Goal: Task Accomplishment & Management: Complete application form

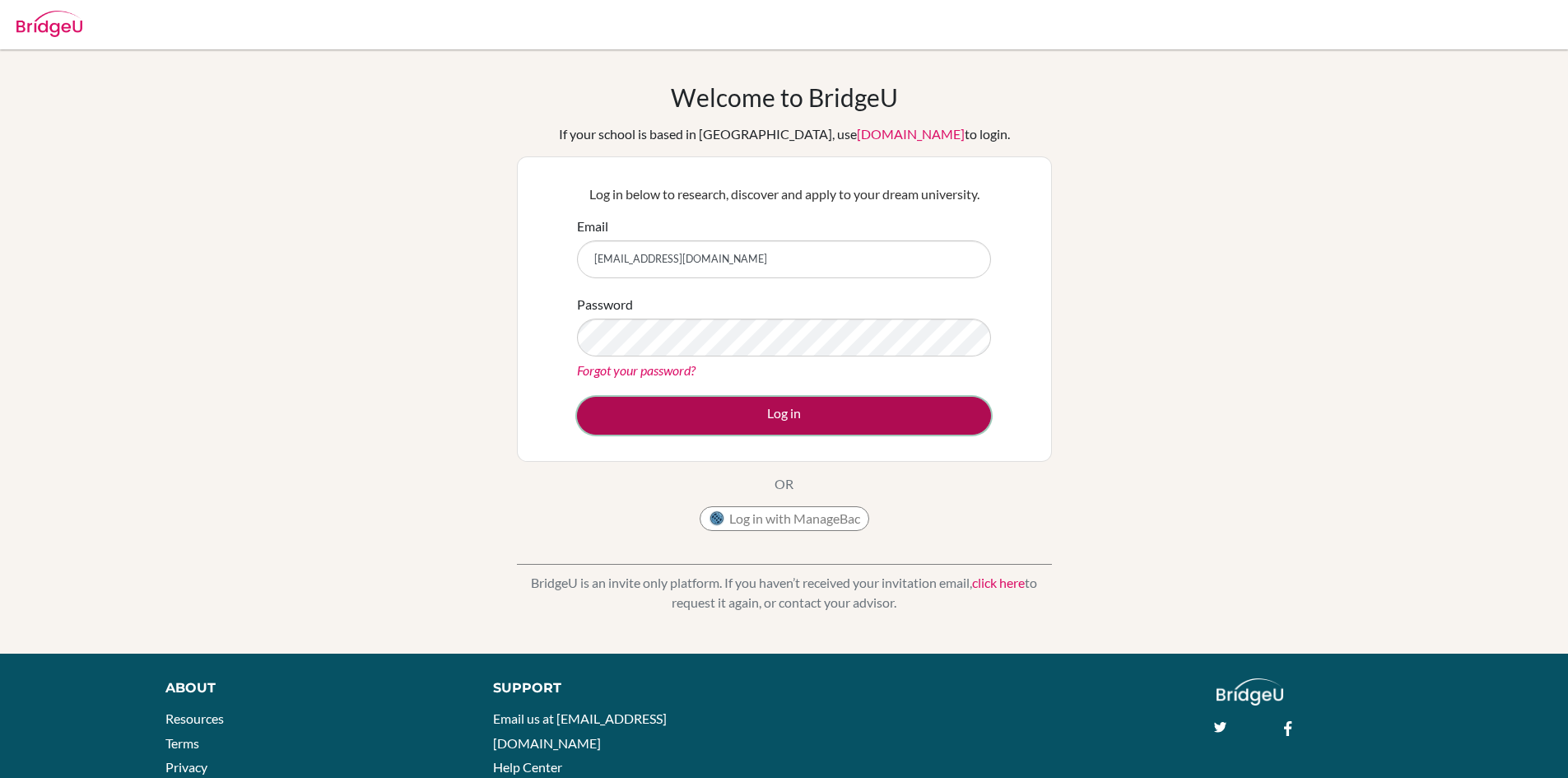
click at [810, 420] on button "Log in" at bounding box center [784, 416] width 414 height 38
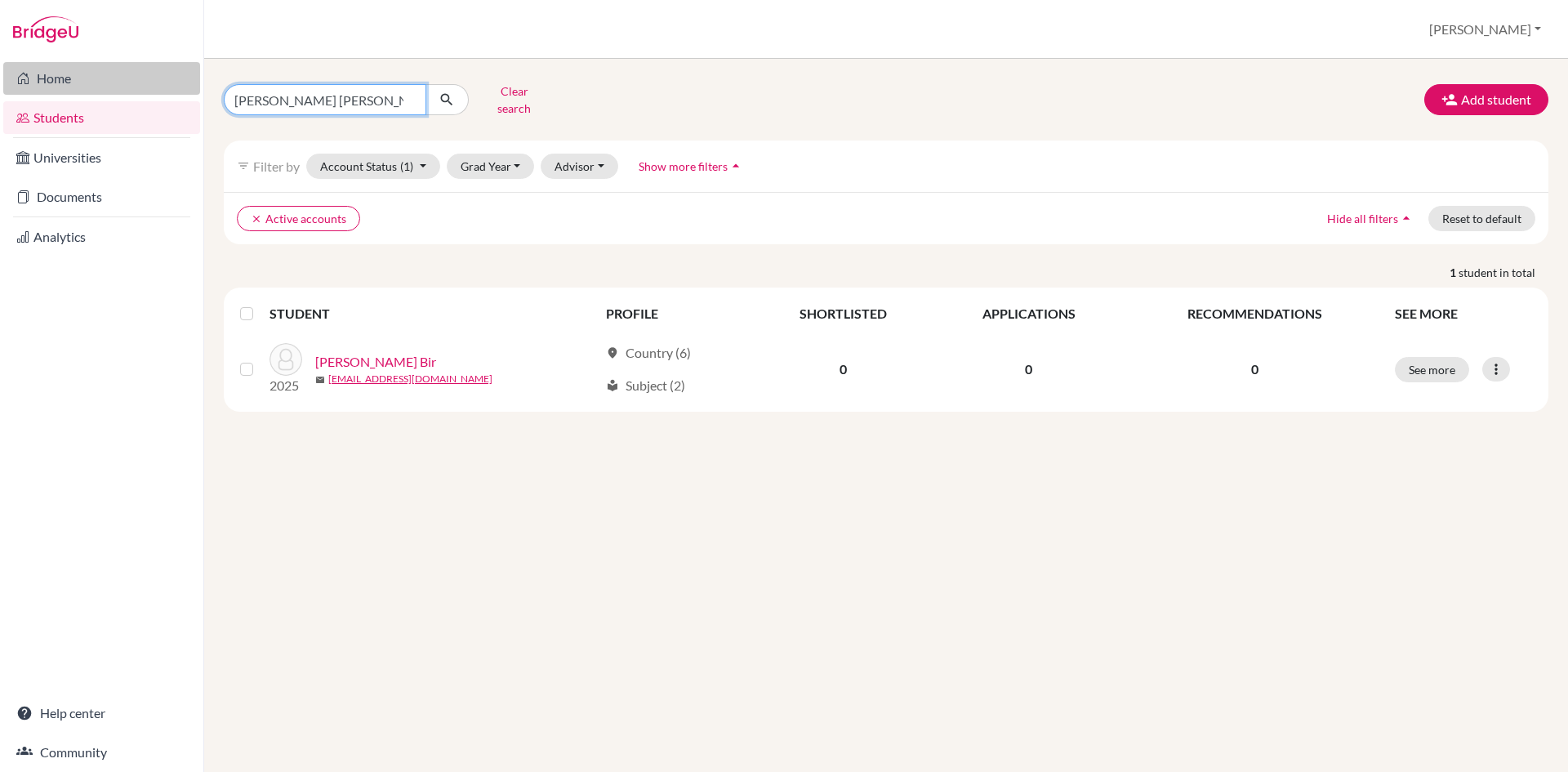
drag, startPoint x: 343, startPoint y: 95, endPoint x: 58, endPoint y: 63, distance: 286.8
click at [58, 63] on div "Home Students Universities Documents Analytics Help center Community Students o…" at bounding box center [784, 386] width 1568 height 772
type input "s"
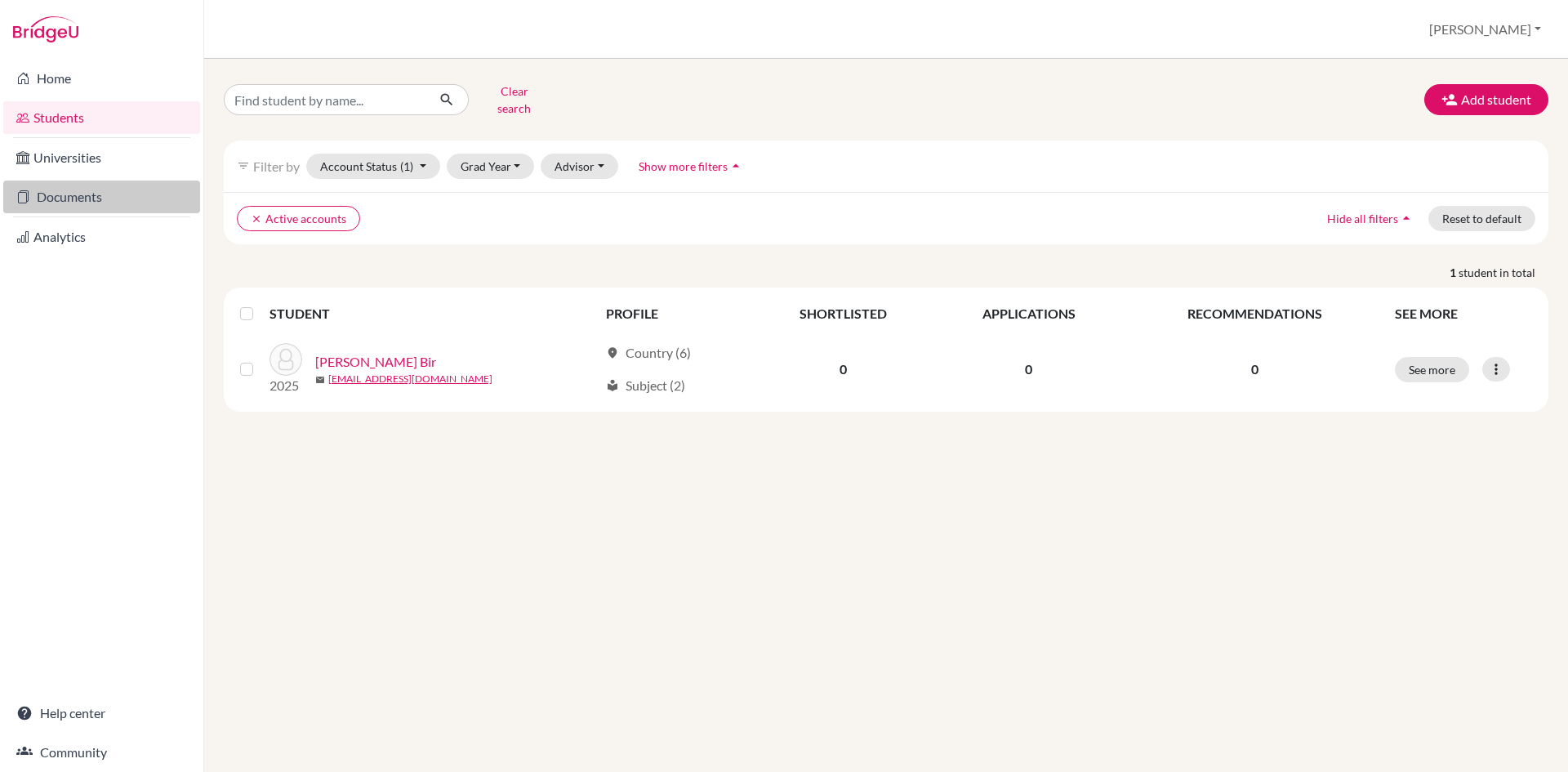
click at [66, 195] on link "Documents" at bounding box center [101, 197] width 197 height 32
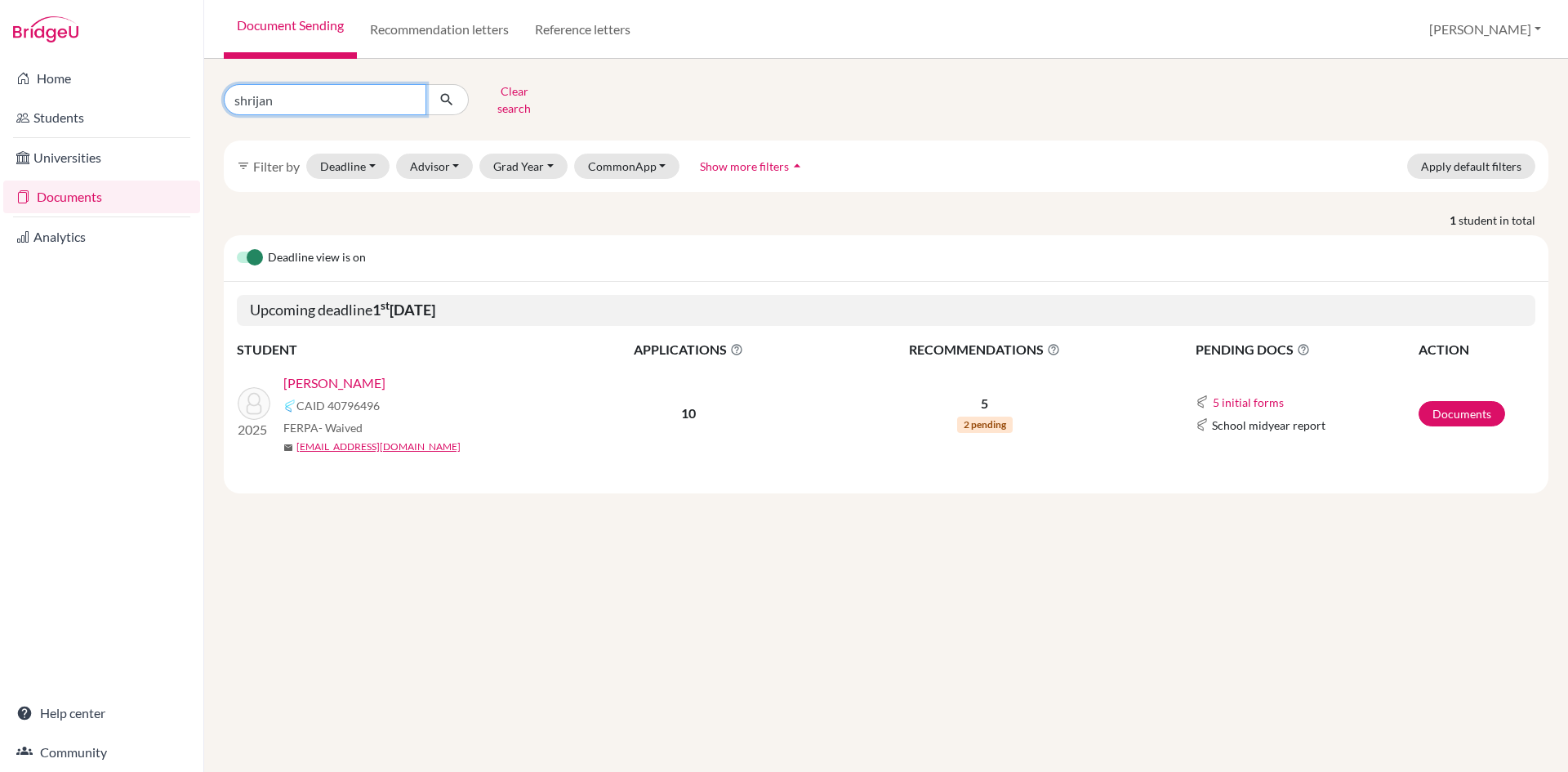
drag, startPoint x: 277, startPoint y: 99, endPoint x: 174, endPoint y: 96, distance: 103.0
click at [174, 96] on div "Home Students Universities Documents Analytics Help center Community Document S…" at bounding box center [784, 386] width 1568 height 772
type input "pratyush paudel"
click button "submit" at bounding box center [448, 100] width 44 height 31
click at [1457, 401] on link "Documents" at bounding box center [1462, 414] width 86 height 26
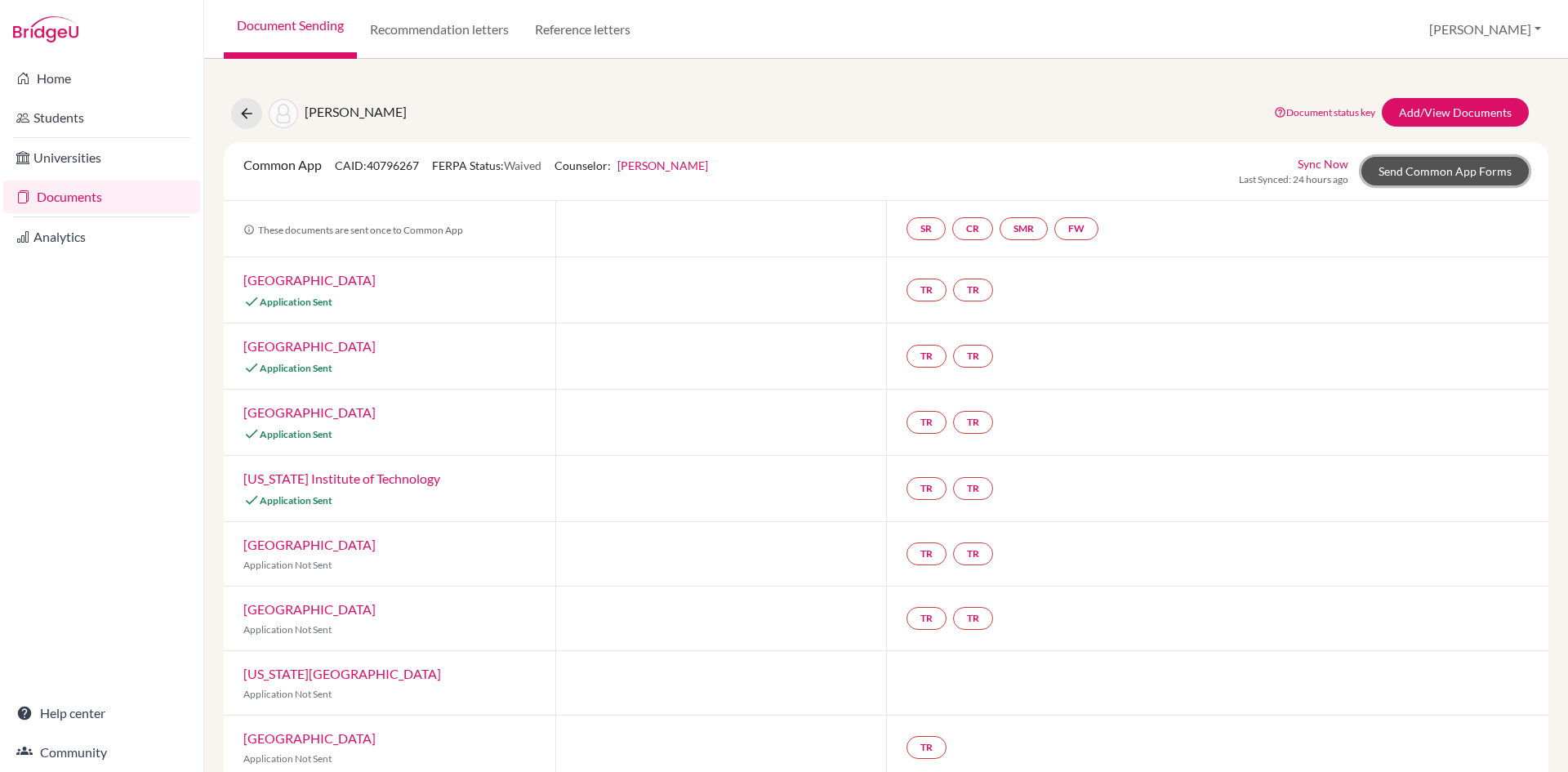
click at [1432, 176] on link "Send Common App Forms" at bounding box center [1445, 171] width 167 height 29
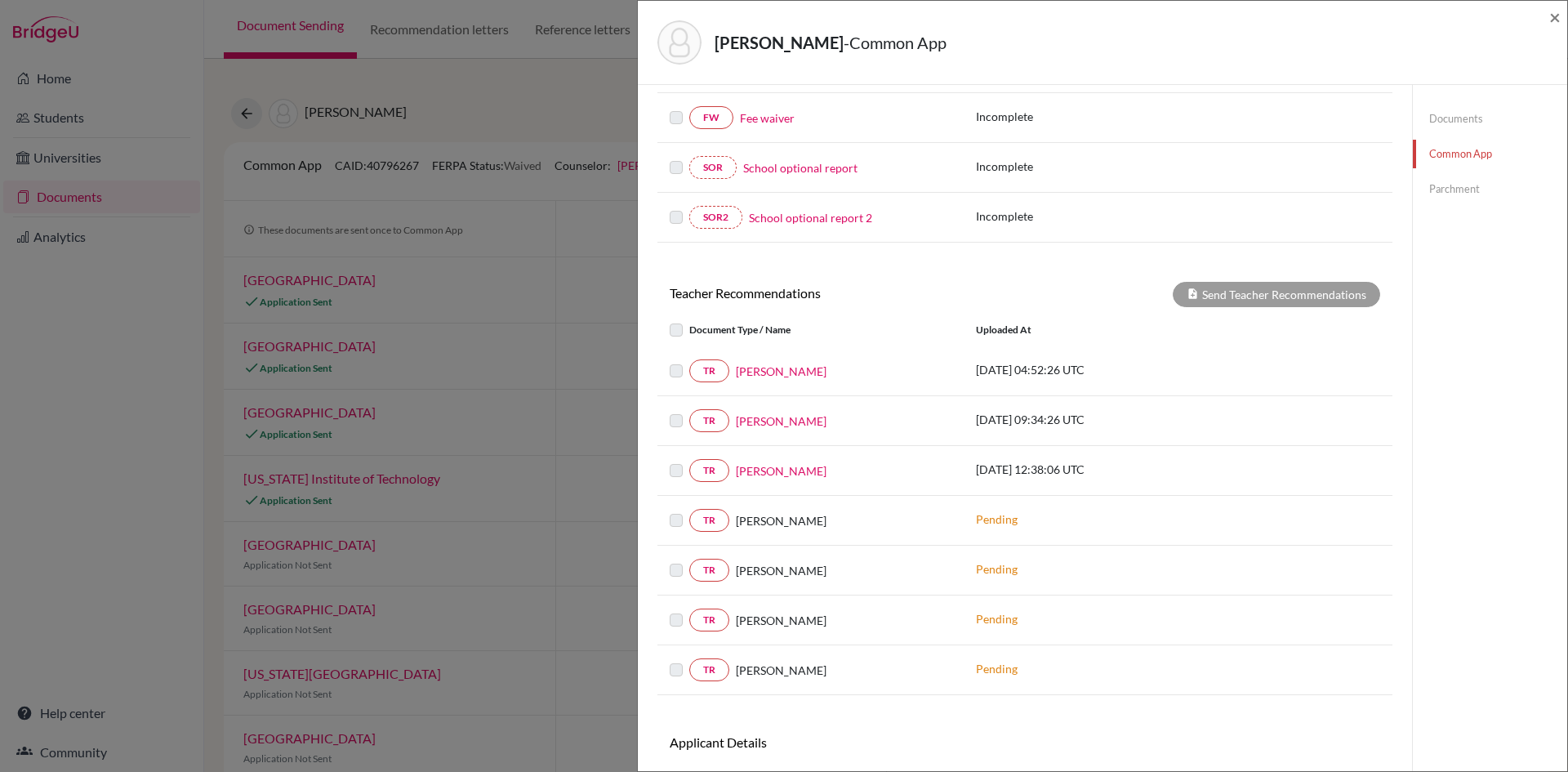
scroll to position [409, 0]
click at [689, 360] on label at bounding box center [689, 360] width 0 height 0
click at [775, 375] on link "Lalit Ghimire" at bounding box center [780, 371] width 90 height 17
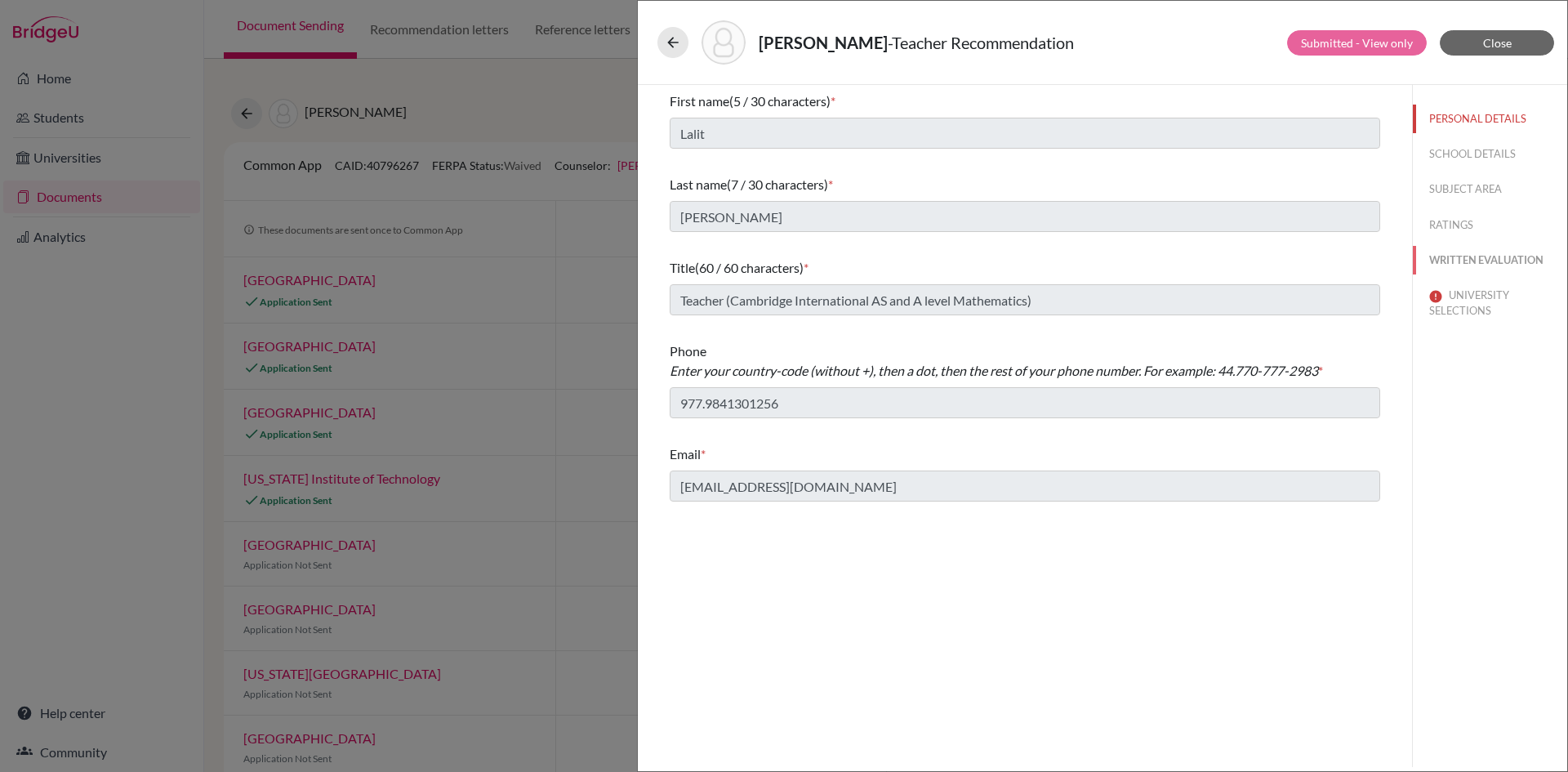
click at [1510, 261] on button "WRITTEN EVALUATION" at bounding box center [1490, 261] width 154 height 29
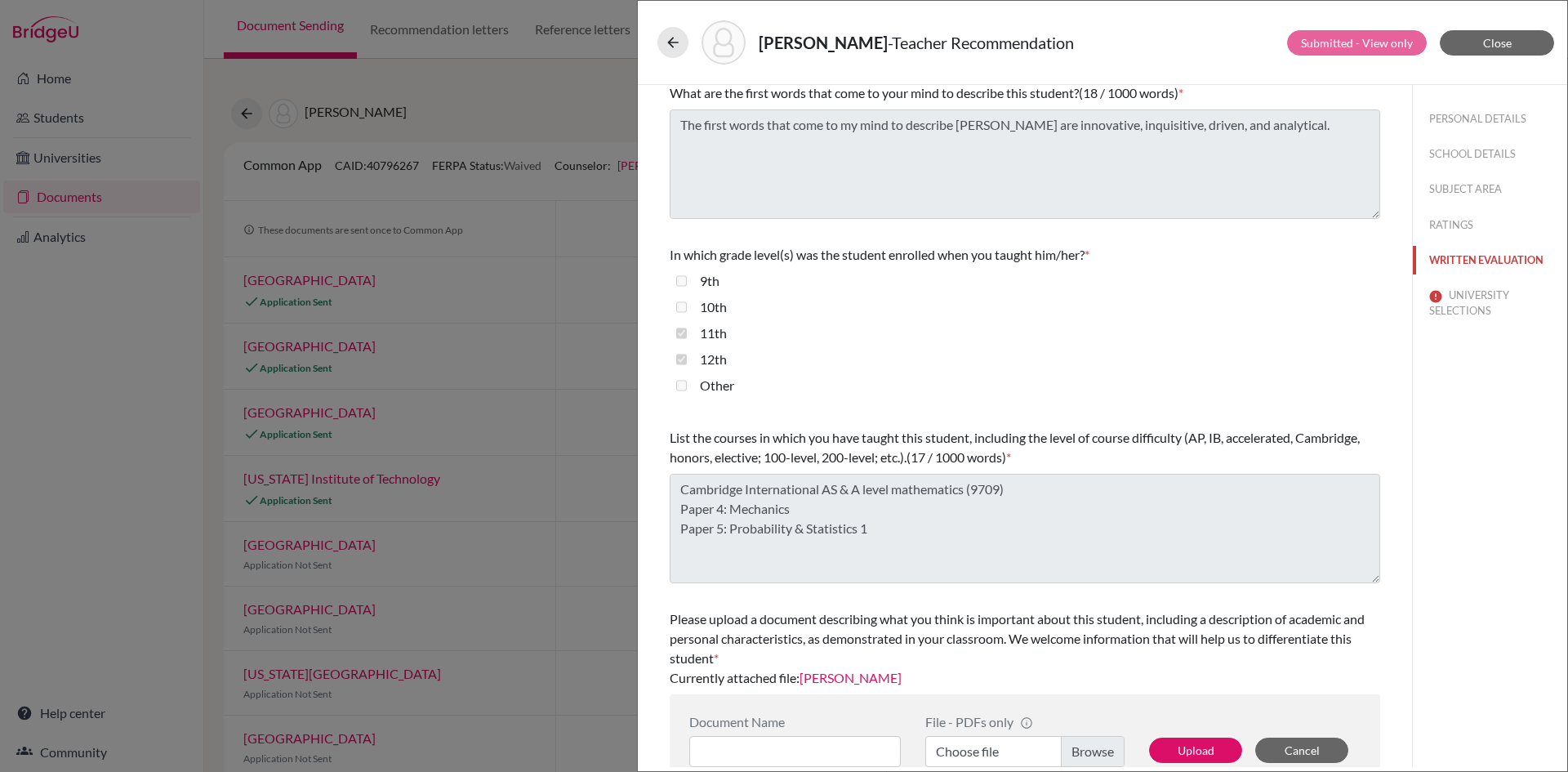
scroll to position [261, 0]
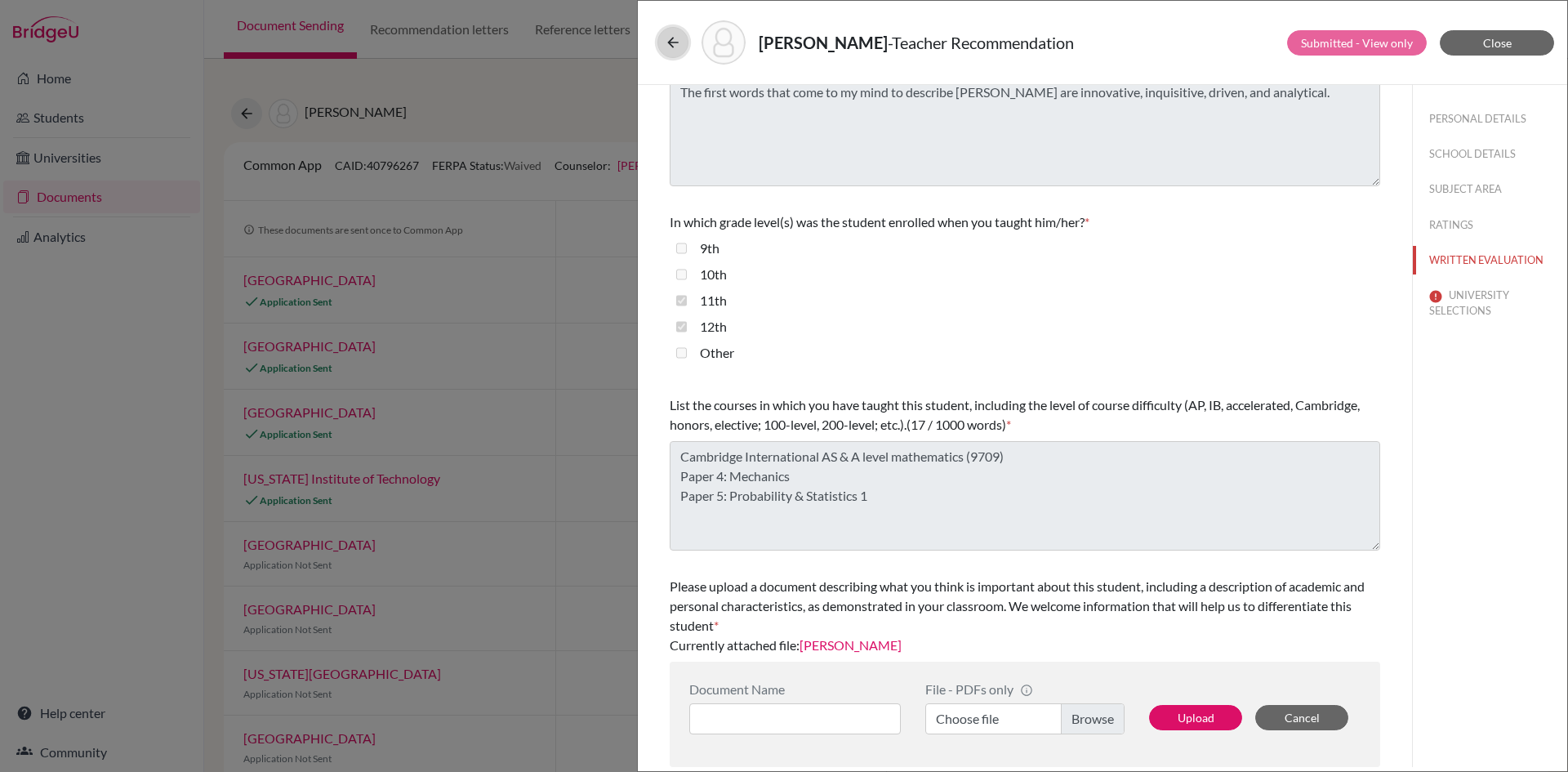
click at [672, 48] on icon at bounding box center [673, 42] width 16 height 16
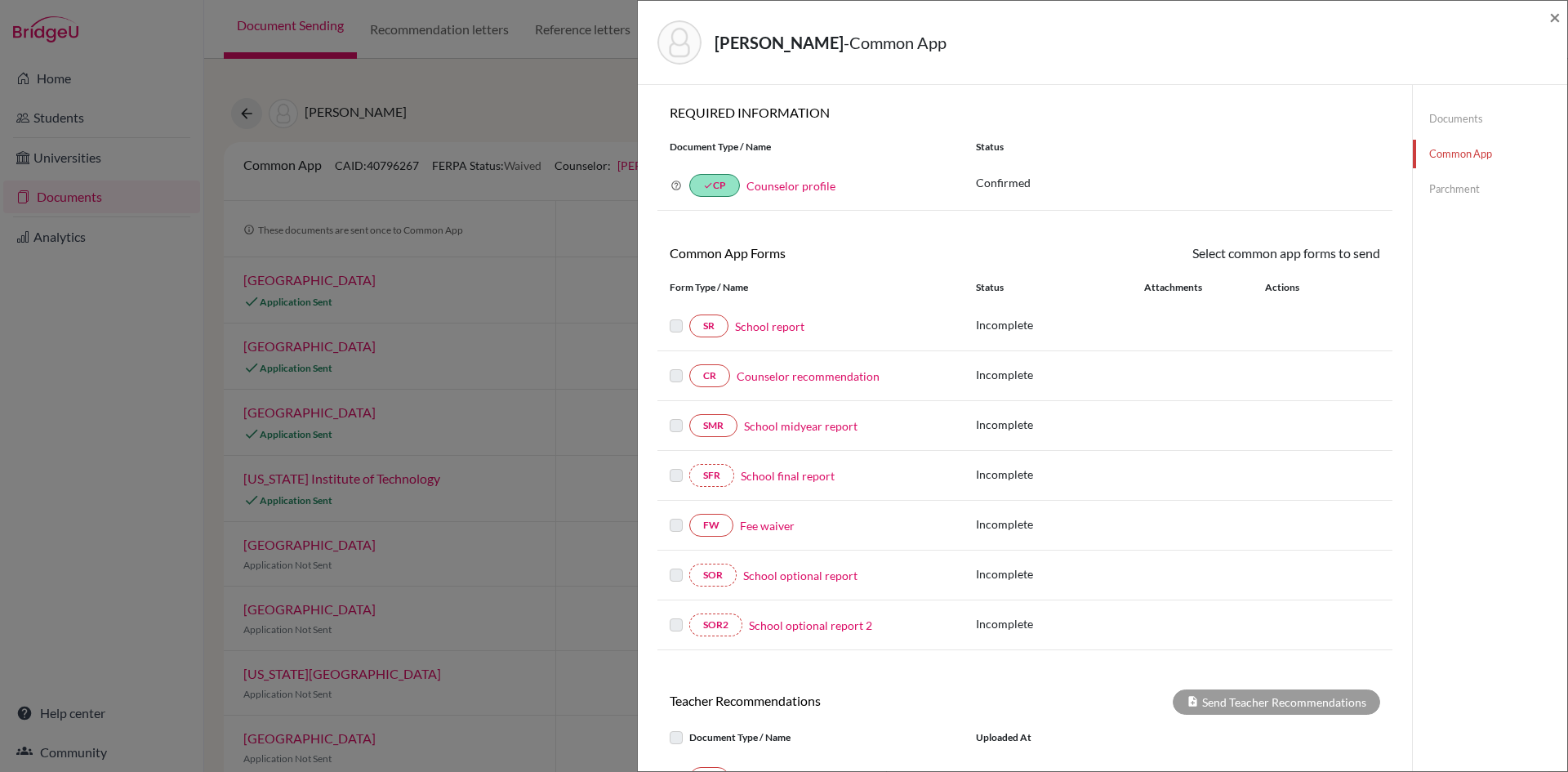
click at [1561, 20] on div "Paudel, Pratyush - Common App ×" at bounding box center [1102, 43] width 929 height 85
click at [1554, 23] on span "×" at bounding box center [1555, 16] width 11 height 24
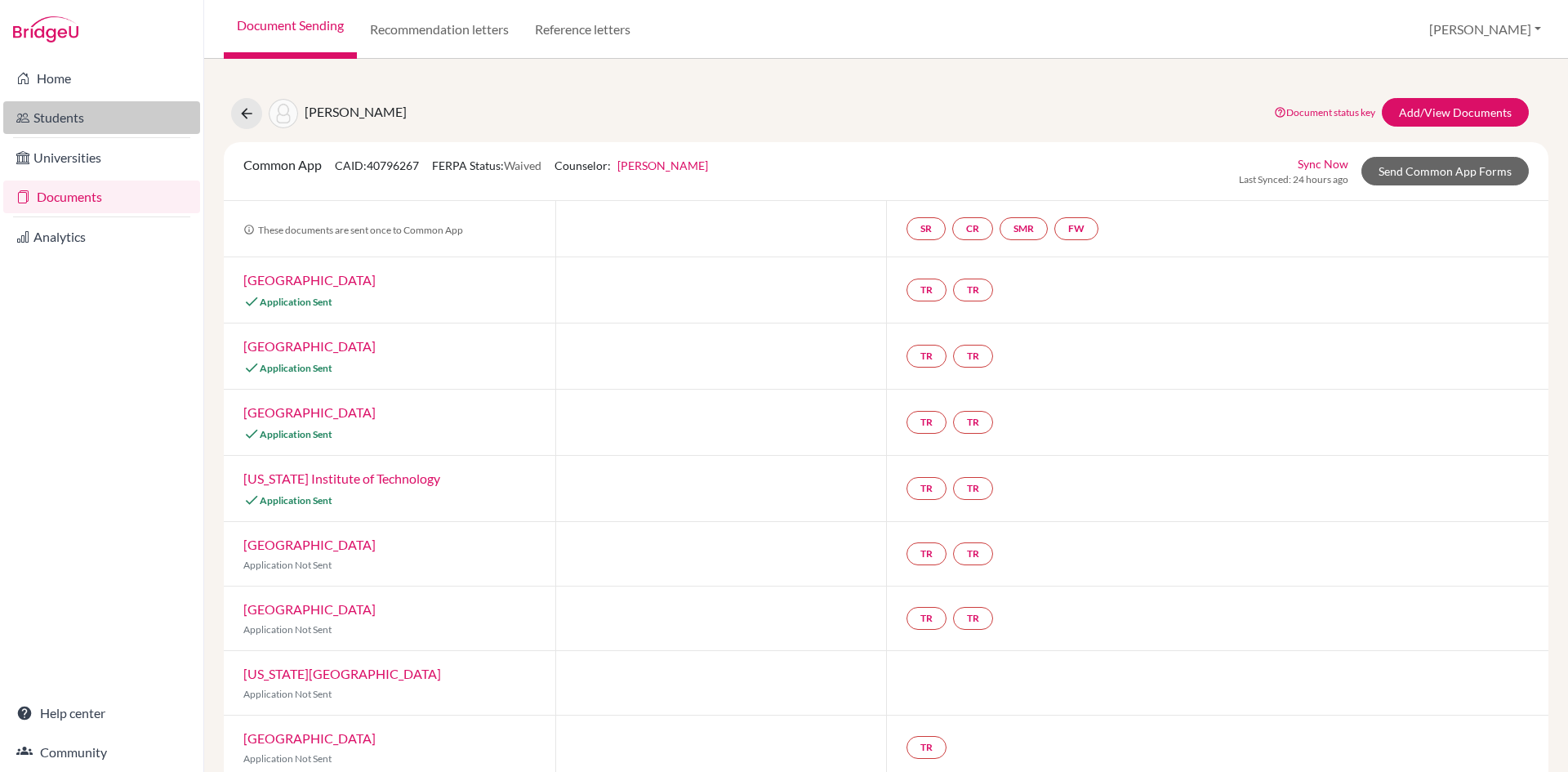
click at [100, 126] on link "Students" at bounding box center [101, 118] width 197 height 32
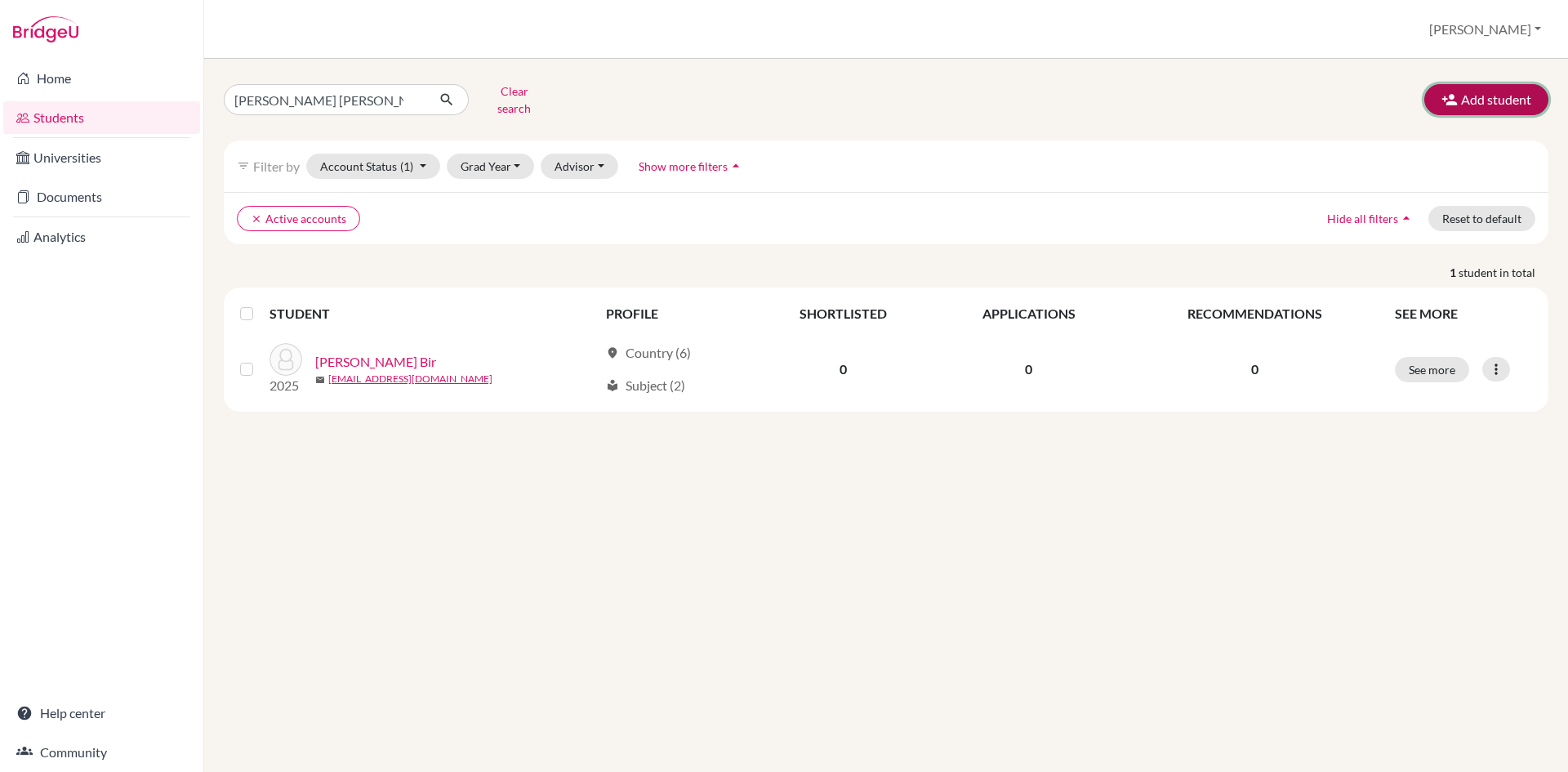
click at [1514, 97] on button "Add student" at bounding box center [1486, 100] width 124 height 31
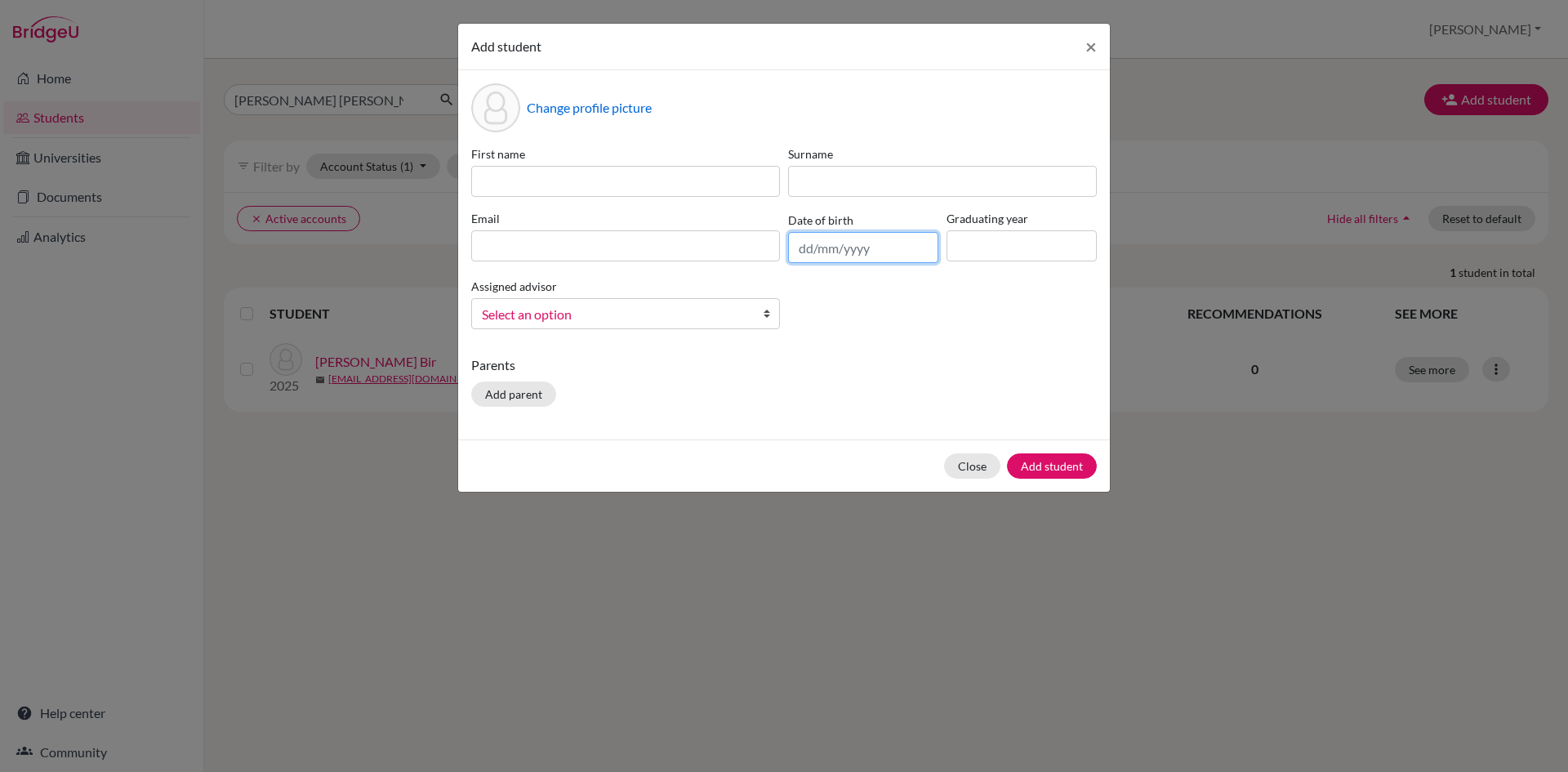
click at [804, 252] on input "text" at bounding box center [863, 247] width 150 height 31
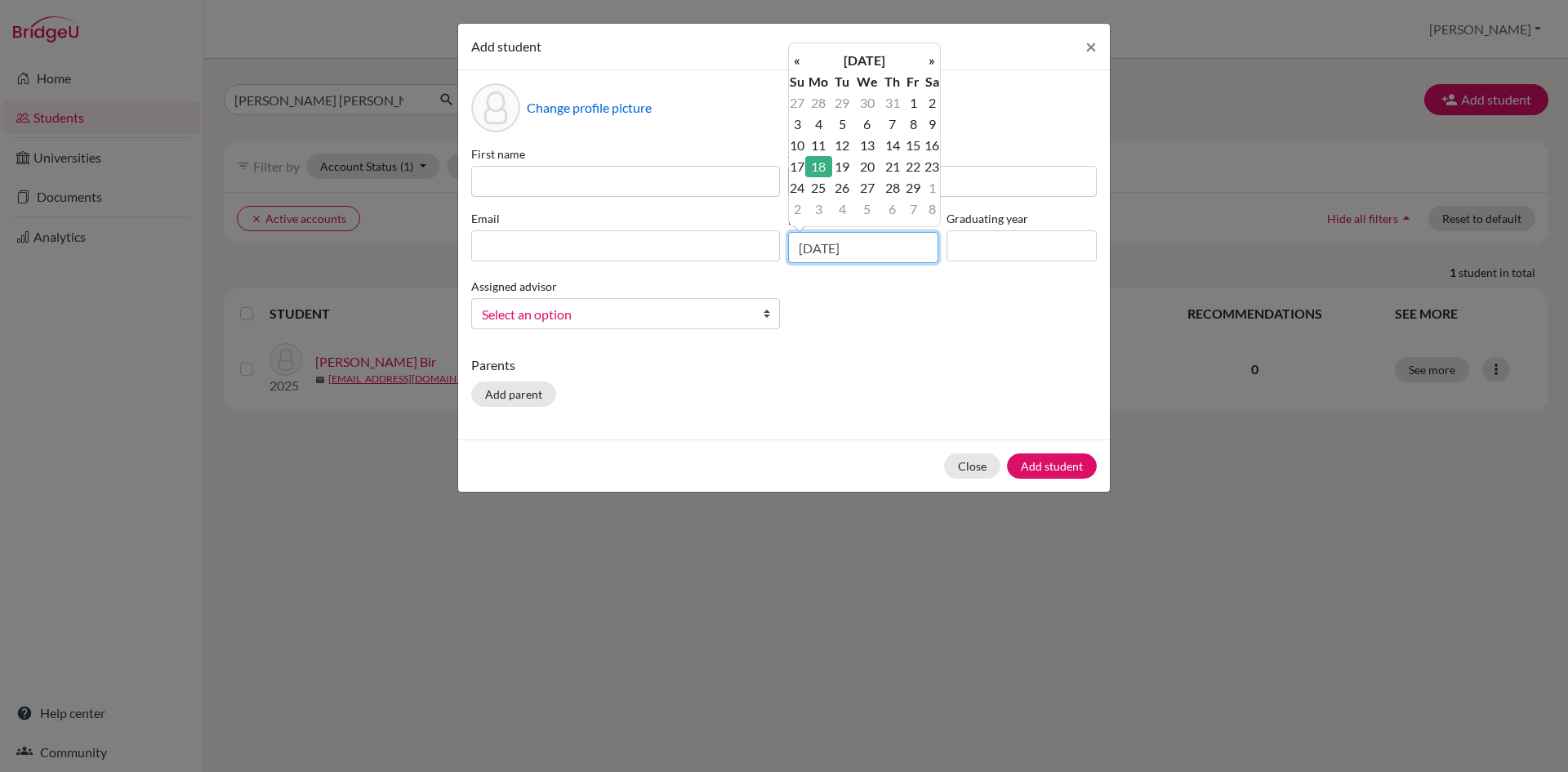
type input "[DATE]"
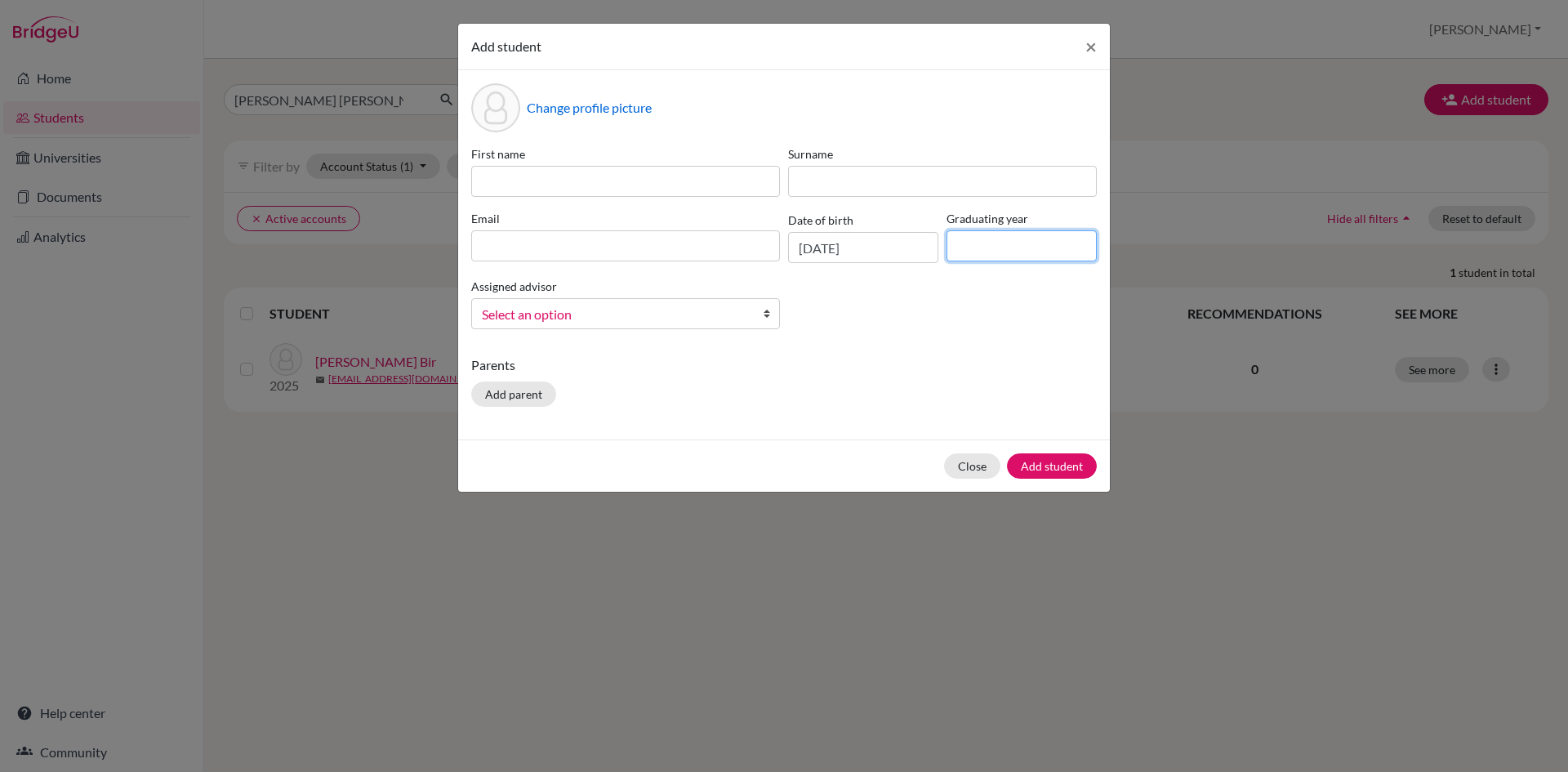
click at [993, 247] on input at bounding box center [1022, 245] width 150 height 31
type input "2026"
click at [563, 244] on input at bounding box center [625, 245] width 309 height 31
paste input "[EMAIL_ADDRESS][DOMAIN_NAME]"
type input "[EMAIL_ADDRESS][DOMAIN_NAME]"
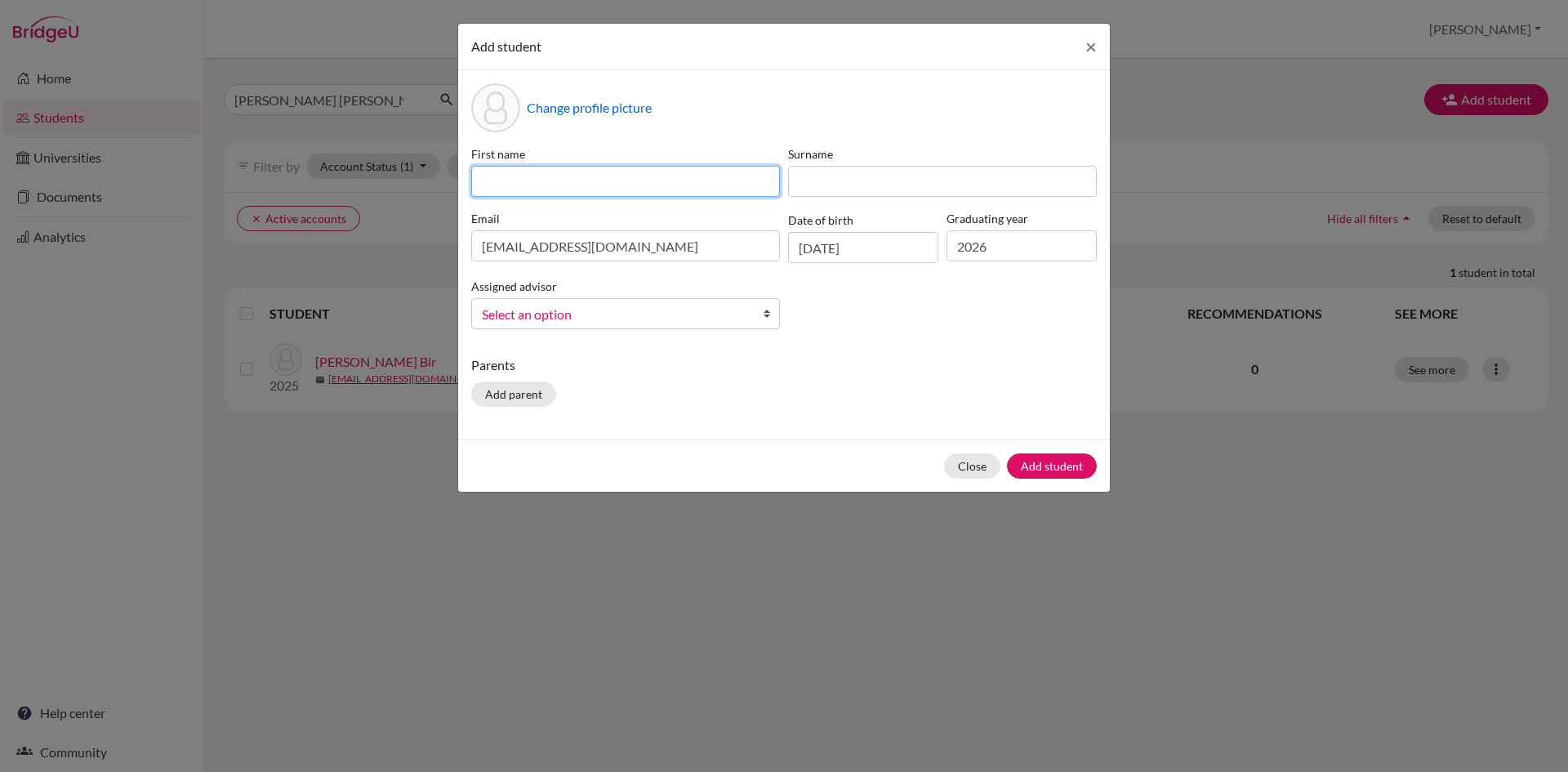
click at [545, 183] on input at bounding box center [625, 181] width 309 height 31
type input "Pratham"
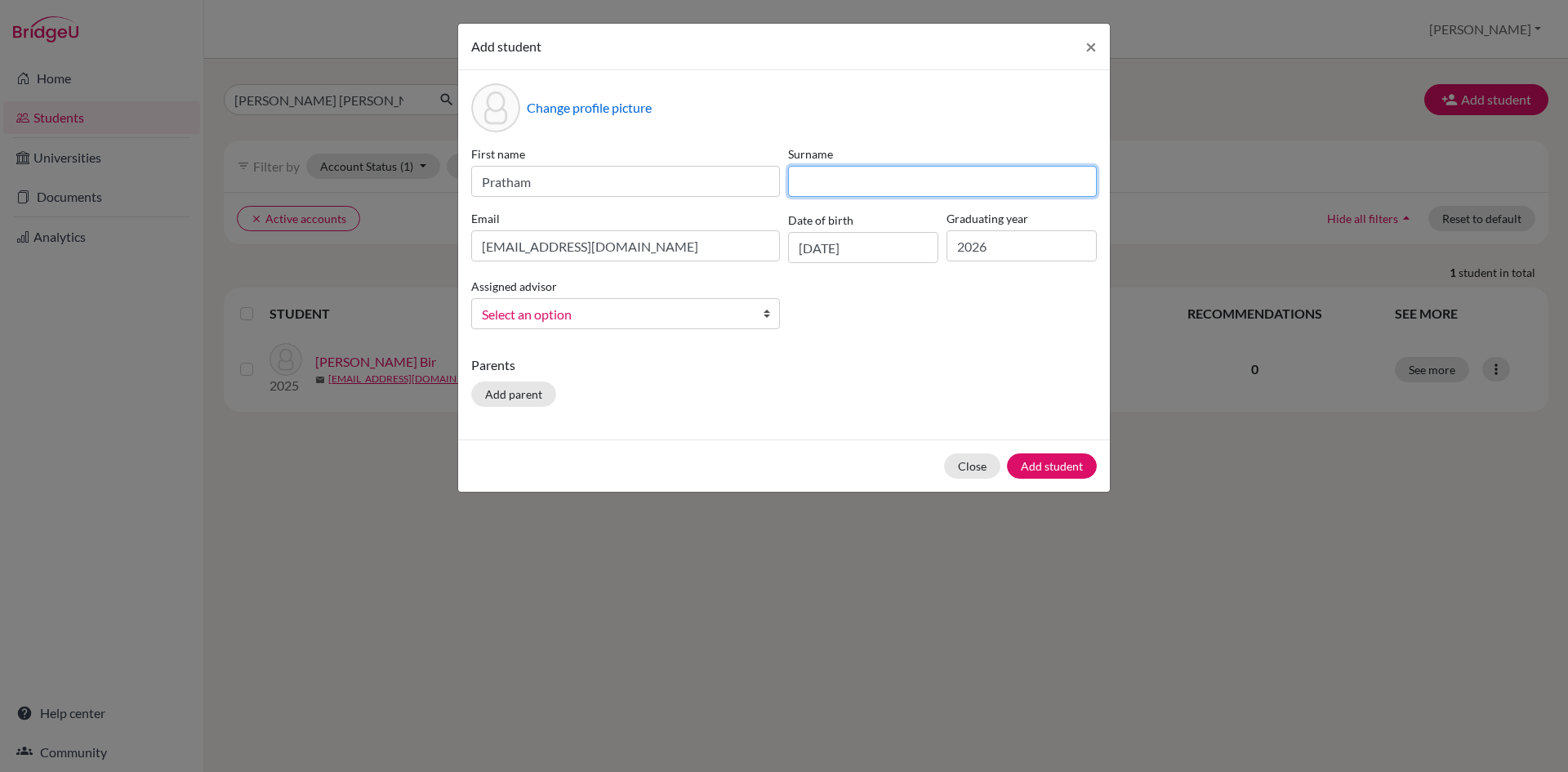
click at [869, 180] on input at bounding box center [942, 181] width 309 height 31
type input "[PERSON_NAME]"
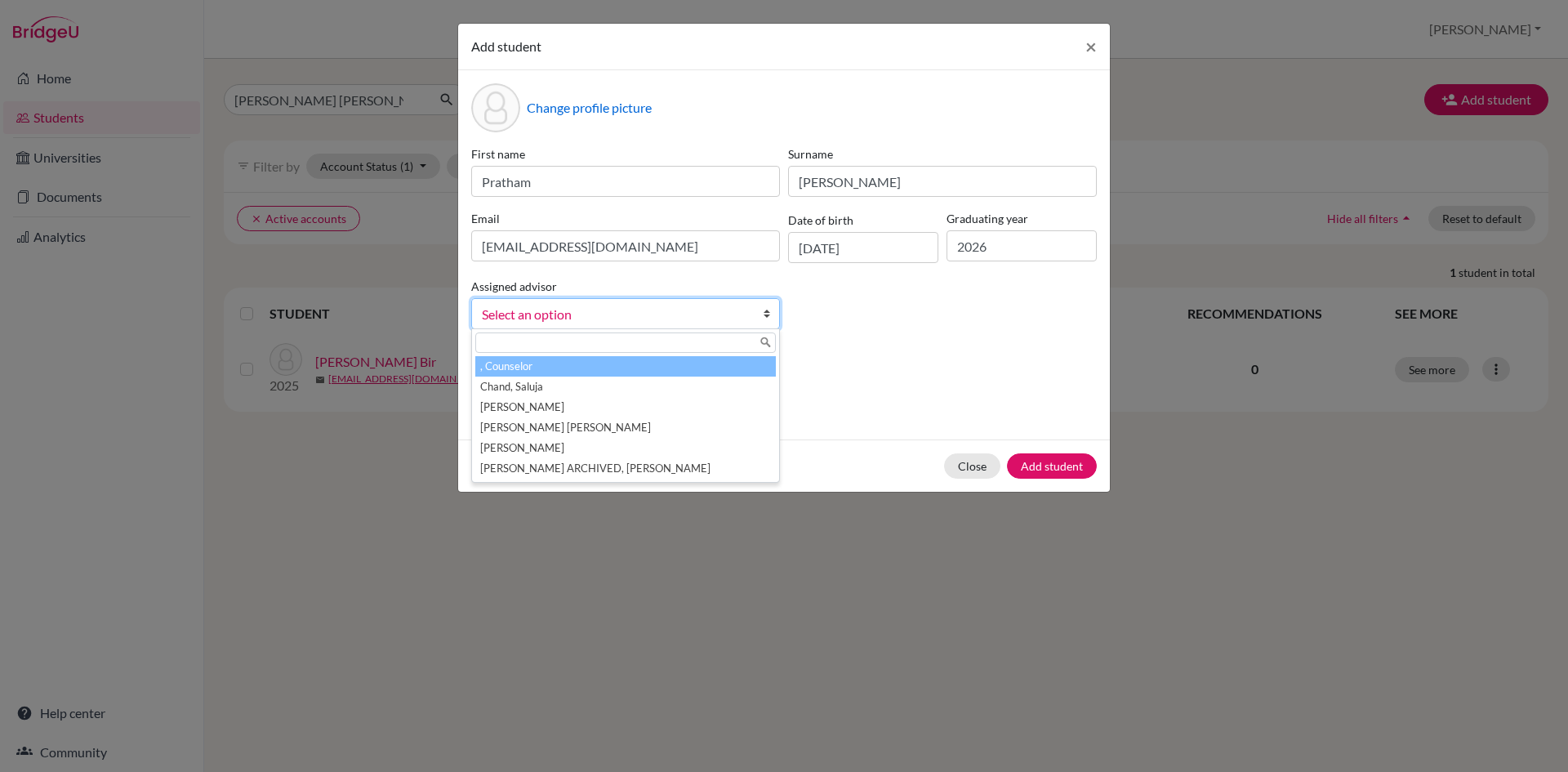
click at [763, 317] on b at bounding box center [771, 314] width 16 height 29
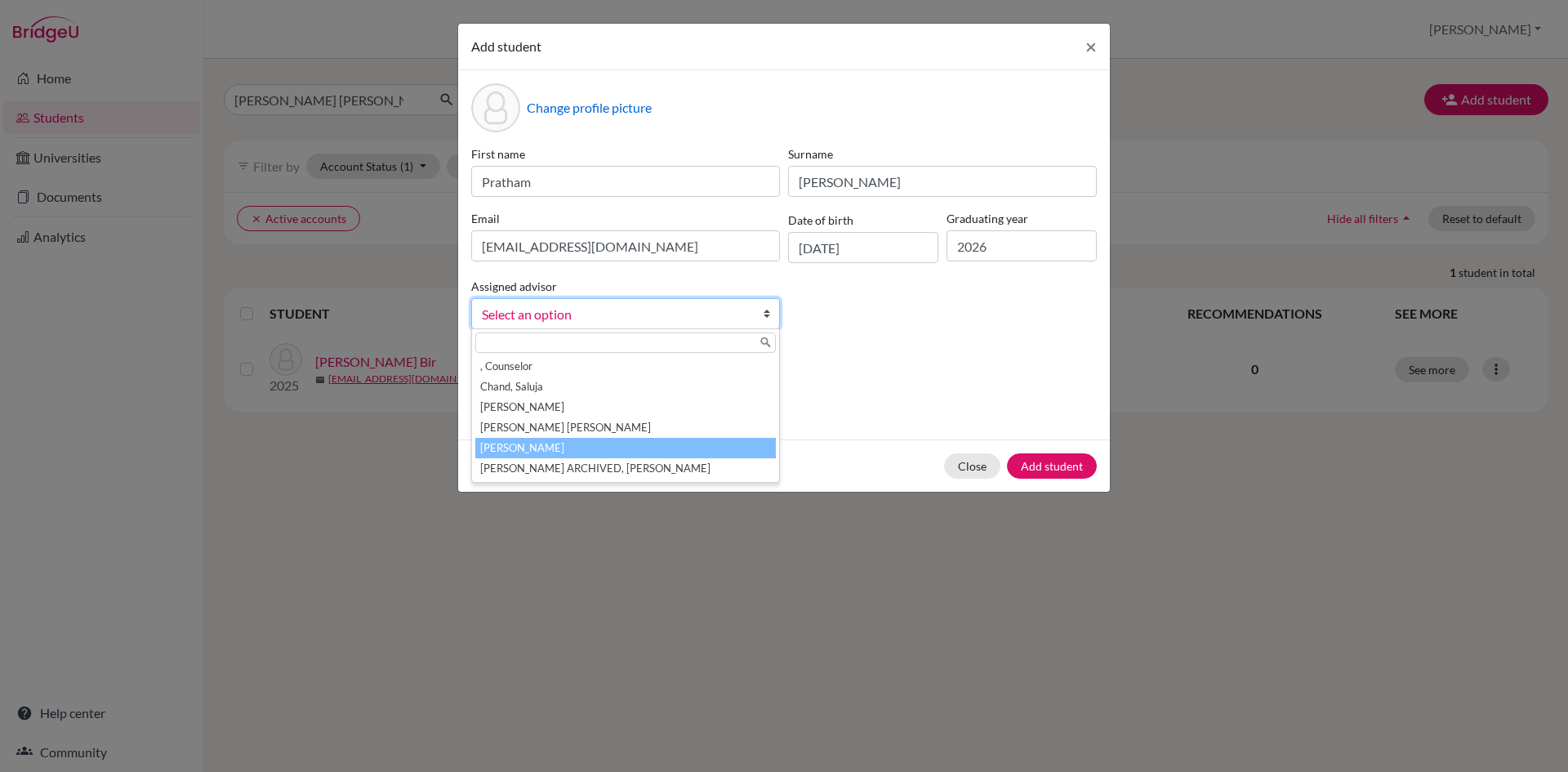
click at [545, 446] on li "[PERSON_NAME]" at bounding box center [625, 448] width 300 height 20
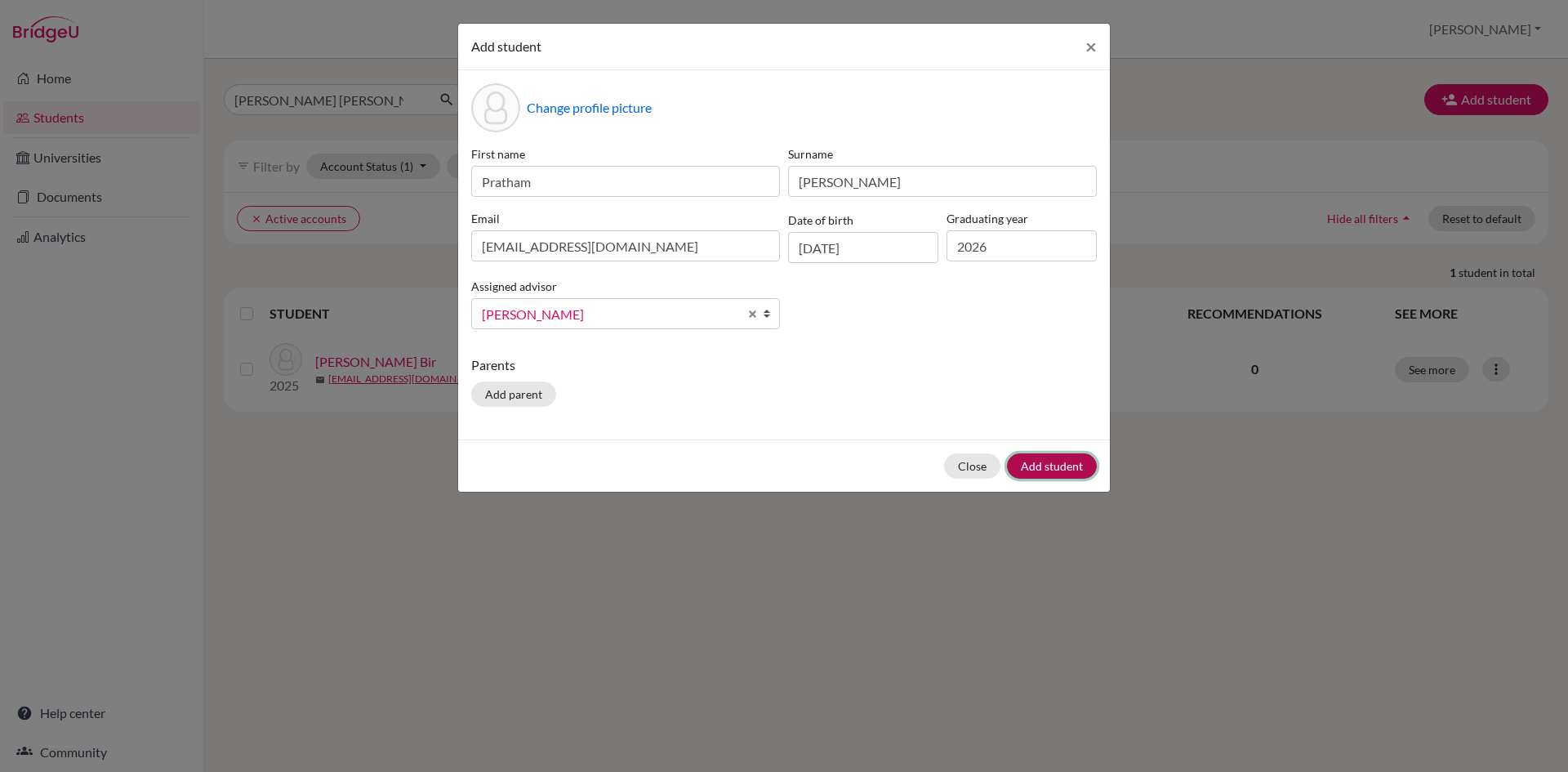
click at [1049, 466] on button "Add student" at bounding box center [1052, 466] width 90 height 26
